Goal: Communication & Community: Answer question/provide support

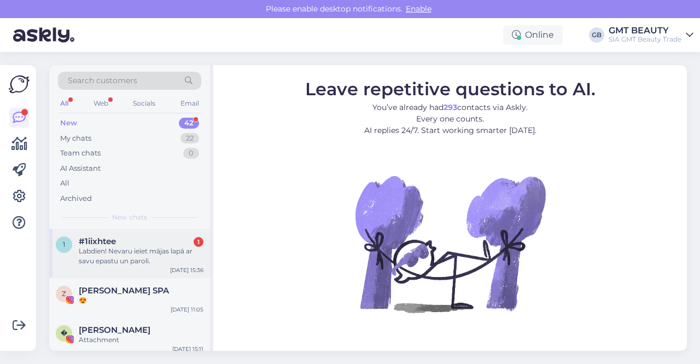
click at [157, 254] on div "Labdien! Nevaru ieiet mājas lapā ar savu epastu un paroli." at bounding box center [141, 256] width 125 height 20
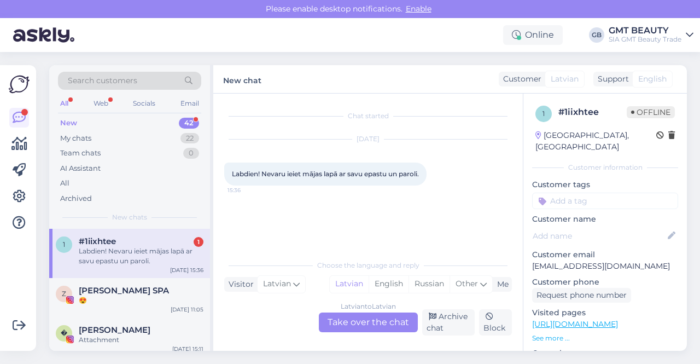
click at [359, 324] on div "Latvian to Latvian Take over the chat" at bounding box center [368, 322] width 99 height 20
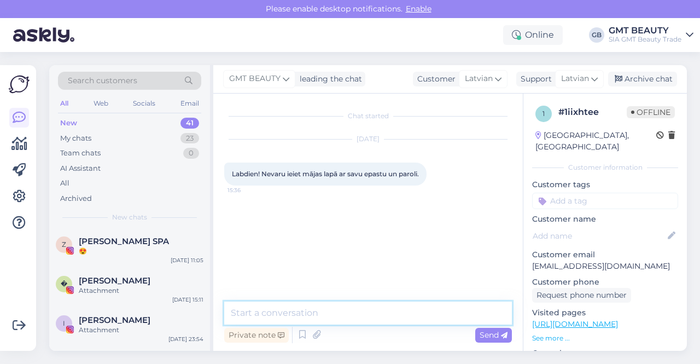
click at [338, 309] on textarea at bounding box center [368, 312] width 288 height 23
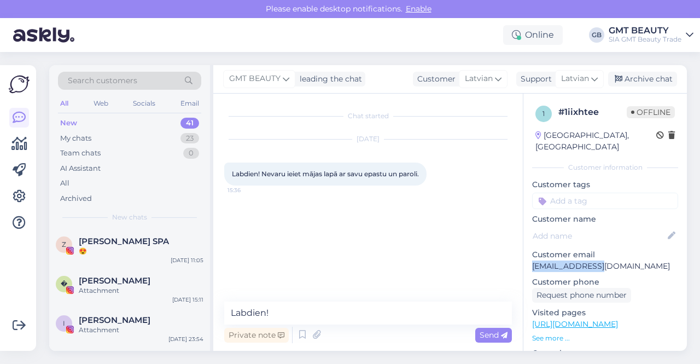
drag, startPoint x: 604, startPoint y: 254, endPoint x: 529, endPoint y: 254, distance: 74.4
click at [529, 254] on div "1 # 1iixhtee Offline [GEOGRAPHIC_DATA], Riga Customer information Customer tags…" at bounding box center [604, 323] width 163 height 461
copy p "[EMAIL_ADDRESS][DOMAIN_NAME]"
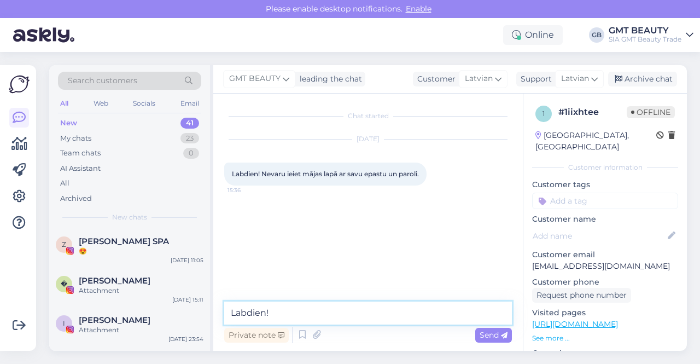
click at [299, 307] on textarea "Labdien!" at bounding box center [368, 312] width 288 height 23
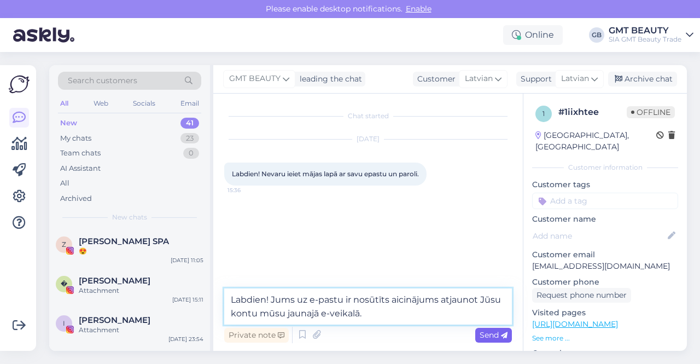
type textarea "Labdien! Jums uz e-pastu ir nosūtīts aicinājums atjaunot Jūsu kontu mūsu jaunaj…"
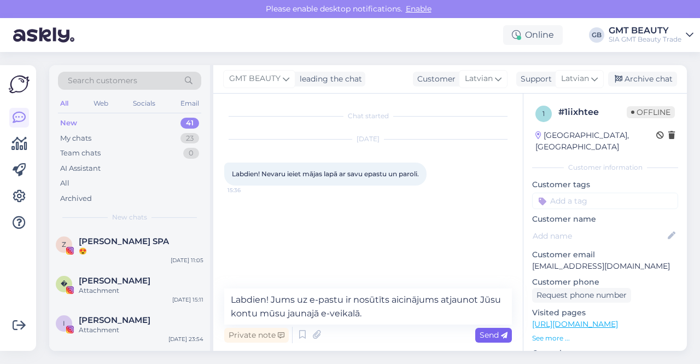
click at [491, 332] on span "Send" at bounding box center [493, 335] width 28 height 10
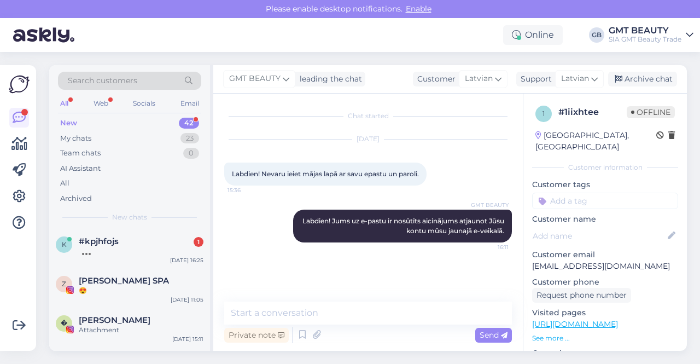
click at [83, 124] on div "New 42" at bounding box center [129, 122] width 143 height 15
click at [90, 243] on span "#kpjhfojs" at bounding box center [99, 241] width 40 height 10
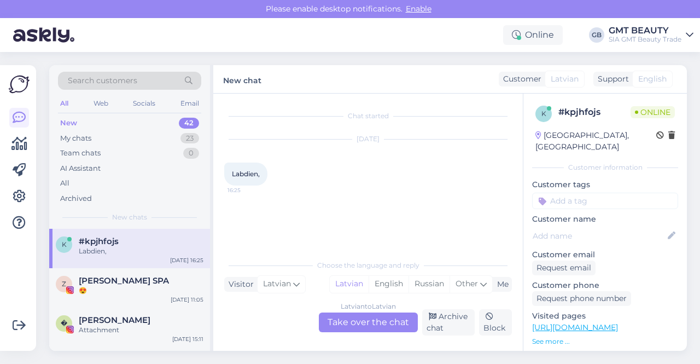
click at [348, 322] on div "Latvian to Latvian Take over the chat" at bounding box center [368, 322] width 99 height 20
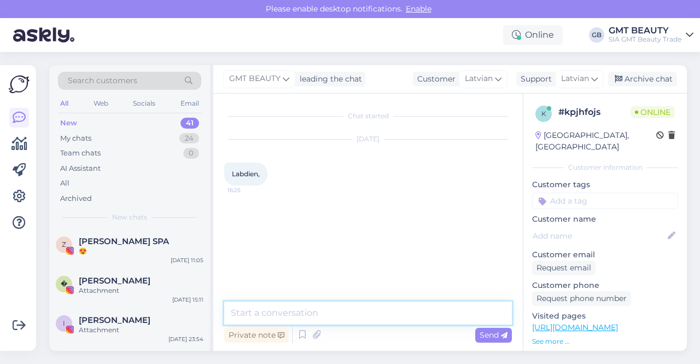
click at [302, 312] on textarea at bounding box center [368, 312] width 288 height 23
type textarea "Labdien!"
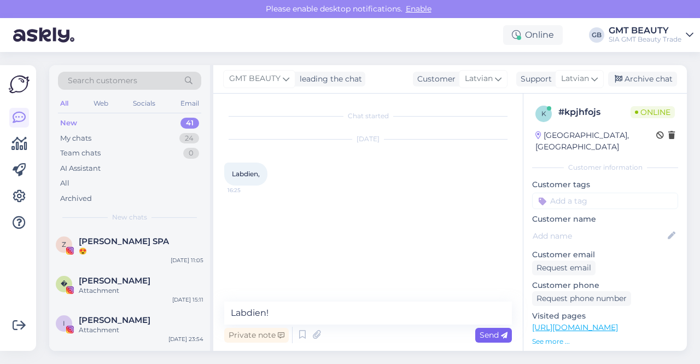
click at [490, 338] on span "Send" at bounding box center [493, 335] width 28 height 10
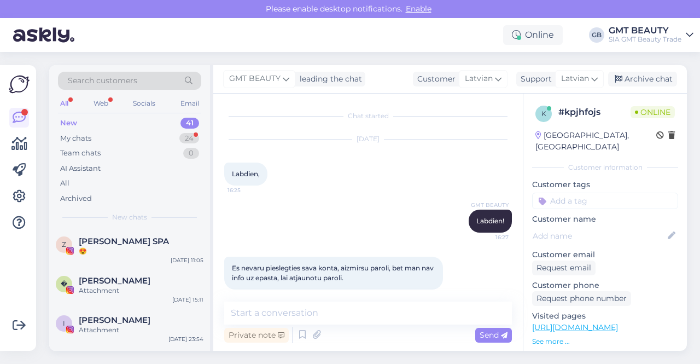
scroll to position [9, 0]
